Goal: Information Seeking & Learning: Learn about a topic

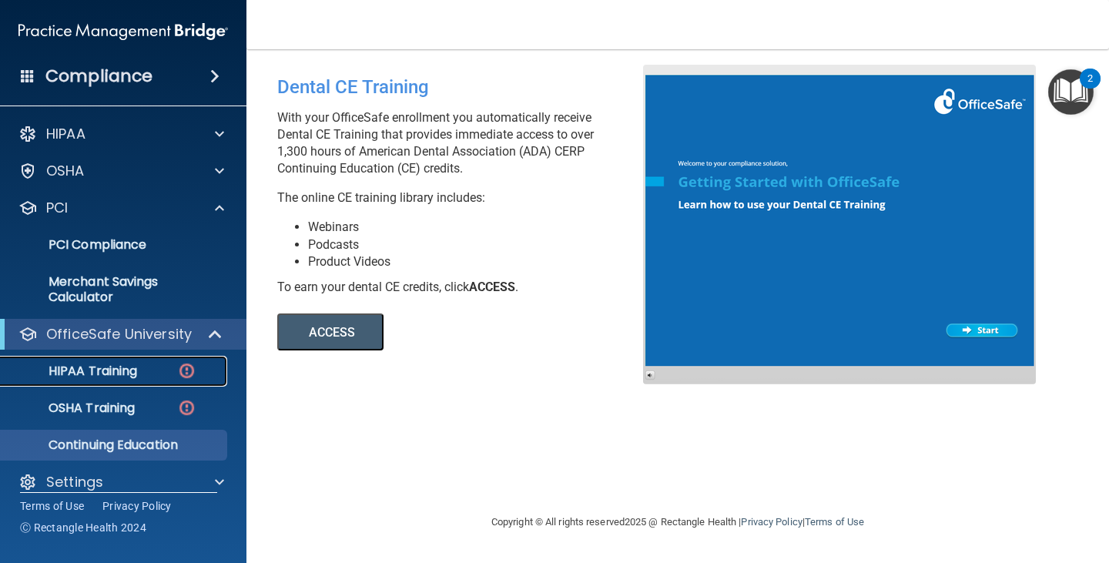
click at [86, 364] on p "HIPAA Training" at bounding box center [73, 371] width 127 height 15
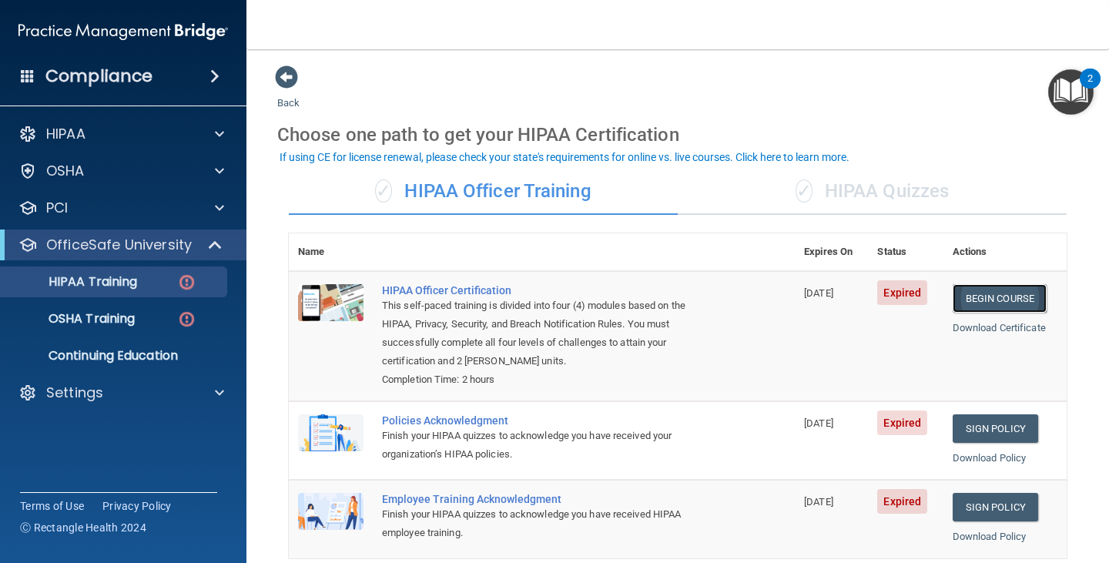
click at [975, 299] on link "Begin Course" at bounding box center [1000, 298] width 94 height 29
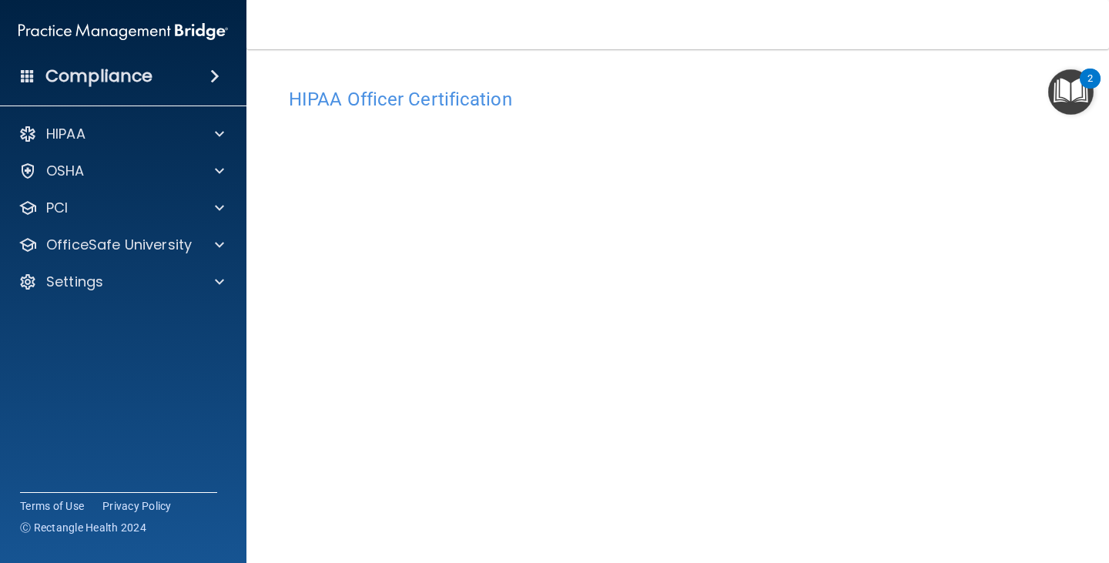
scroll to position [4, 0]
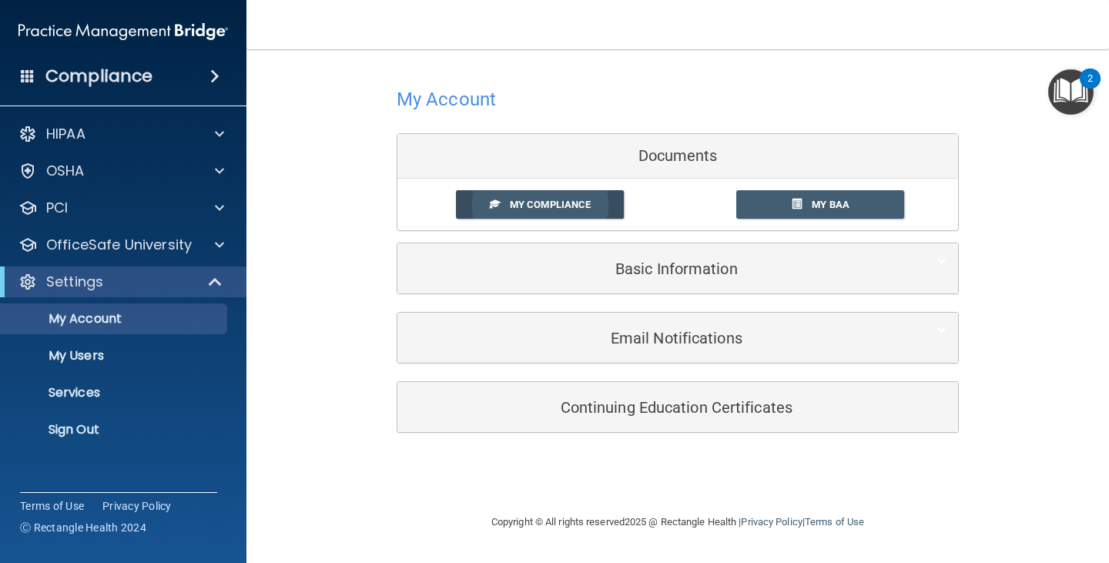
click at [590, 207] on span "My Compliance" at bounding box center [550, 205] width 81 height 12
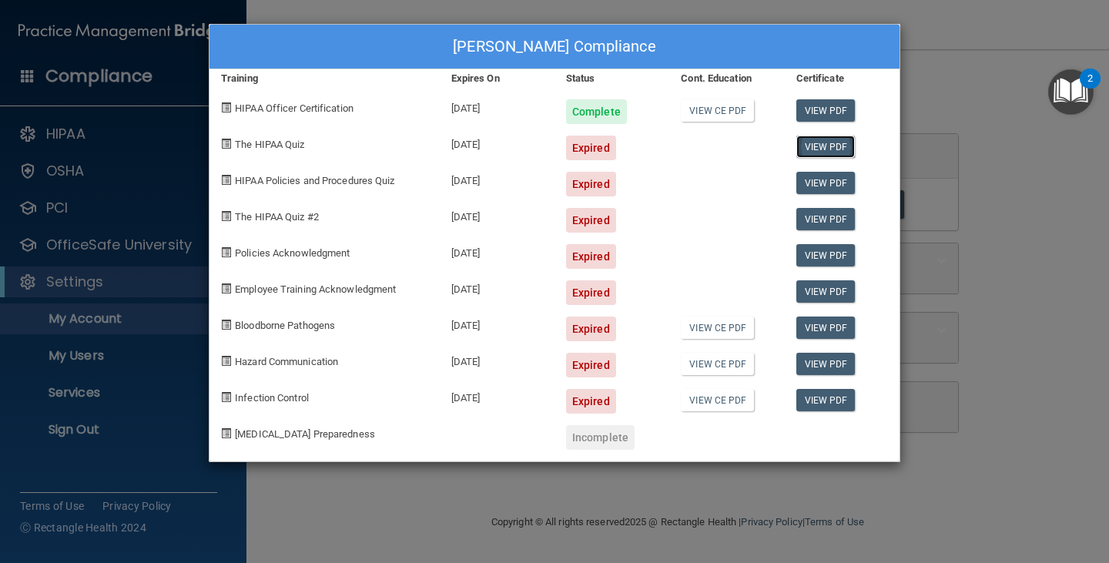
click at [811, 146] on link "View PDF" at bounding box center [826, 147] width 59 height 22
click at [734, 328] on link "View CE PDF" at bounding box center [717, 328] width 73 height 22
click at [125, 370] on div "[PERSON_NAME] Compliance Training Expires On Status Cont. Education Certificate…" at bounding box center [554, 281] width 1109 height 563
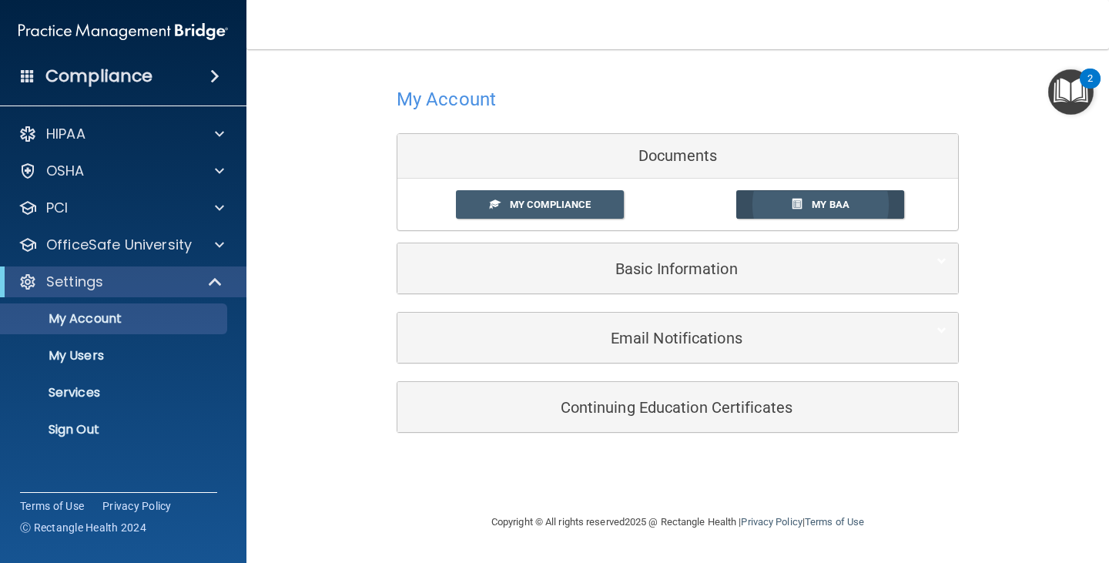
click at [756, 203] on link "My BAA" at bounding box center [821, 204] width 169 height 29
click at [218, 239] on span at bounding box center [219, 245] width 9 height 18
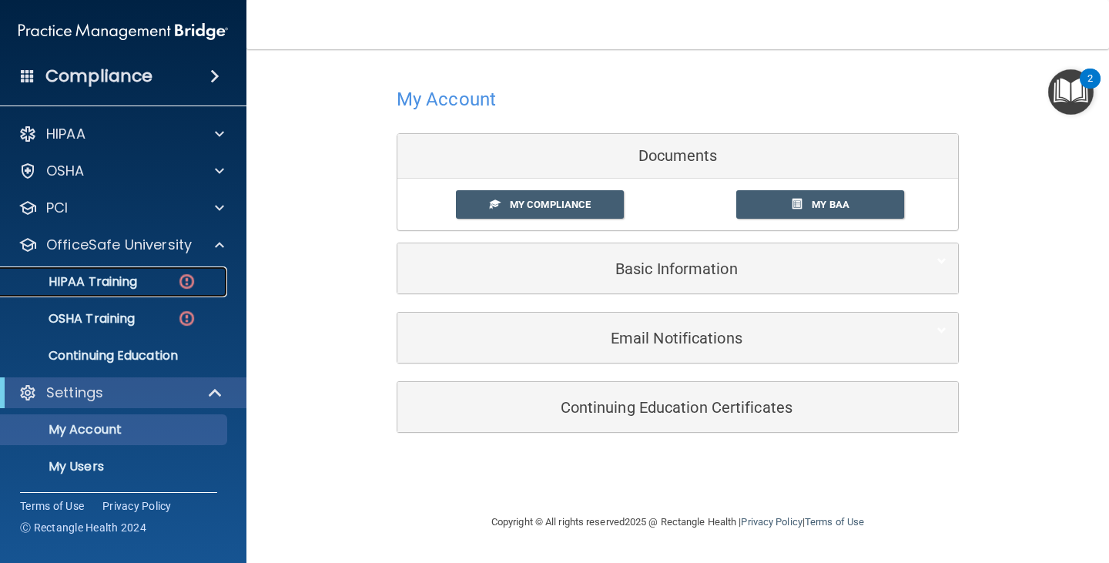
click at [135, 281] on p "HIPAA Training" at bounding box center [73, 281] width 127 height 15
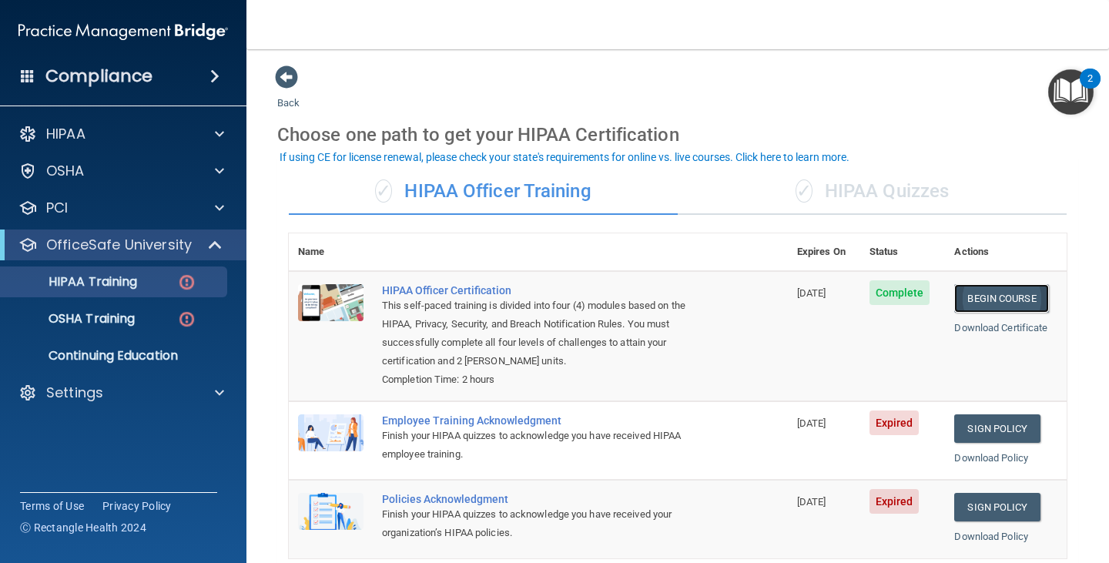
click at [1011, 300] on link "Begin Course" at bounding box center [1002, 298] width 94 height 29
click at [126, 315] on p "OSHA Training" at bounding box center [72, 318] width 125 height 15
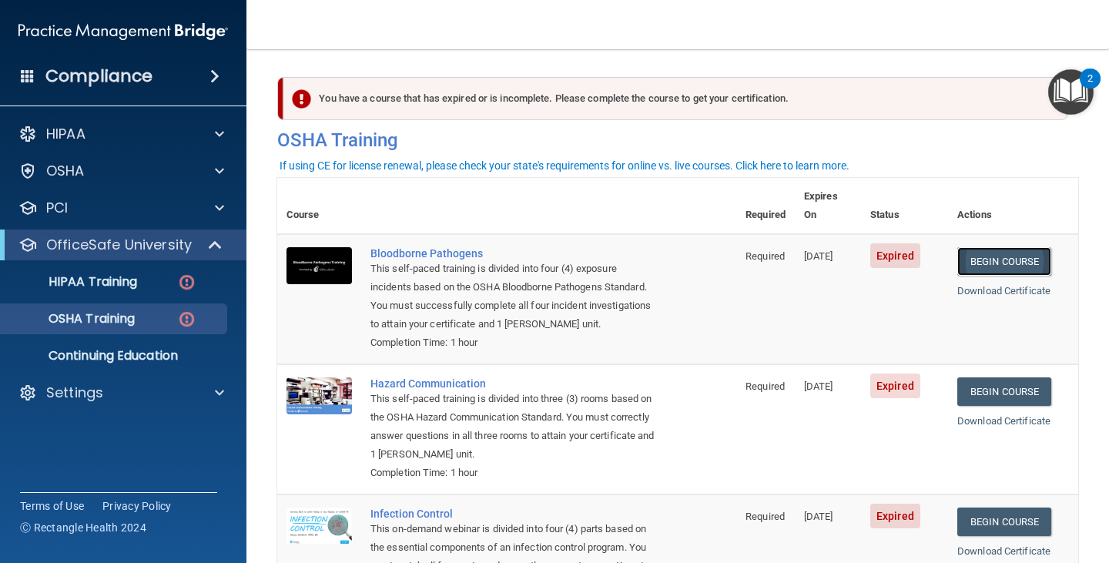
click at [1005, 247] on link "Begin Course" at bounding box center [1005, 261] width 94 height 29
